Goal: Find specific page/section: Find specific page/section

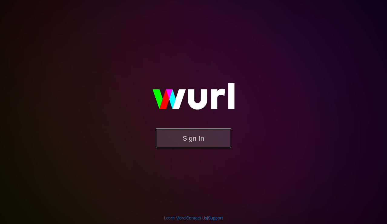
click at [201, 143] on button "Sign In" at bounding box center [194, 138] width 76 height 20
click at [180, 140] on button "Sign In" at bounding box center [194, 138] width 76 height 20
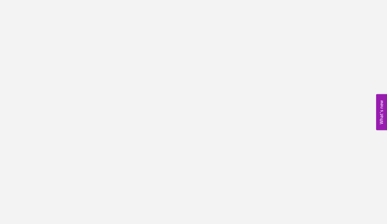
click at [116, 65] on body "What's new 0" at bounding box center [193, 112] width 387 height 224
click at [27, 18] on body "What's new 0" at bounding box center [193, 112] width 387 height 224
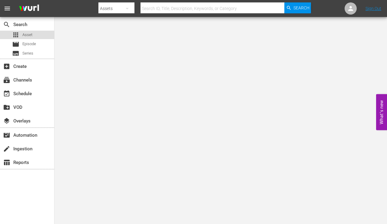
click at [25, 33] on span "Asset" at bounding box center [27, 35] width 10 height 6
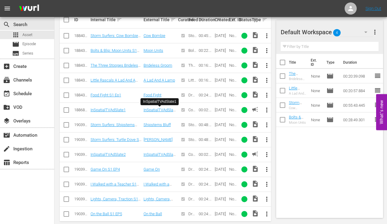
scroll to position [187, 0]
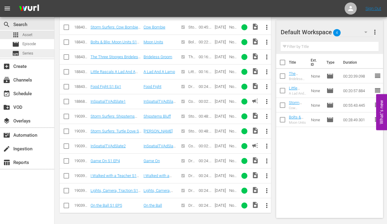
click at [35, 55] on div "subtitles Series" at bounding box center [27, 53] width 54 height 8
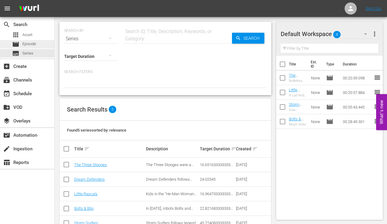
click at [30, 41] on span "Episode" at bounding box center [29, 44] width 14 height 6
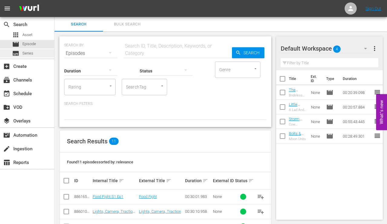
click at [29, 50] on div "subtitles Series" at bounding box center [22, 53] width 21 height 8
